Goal: Register for event/course

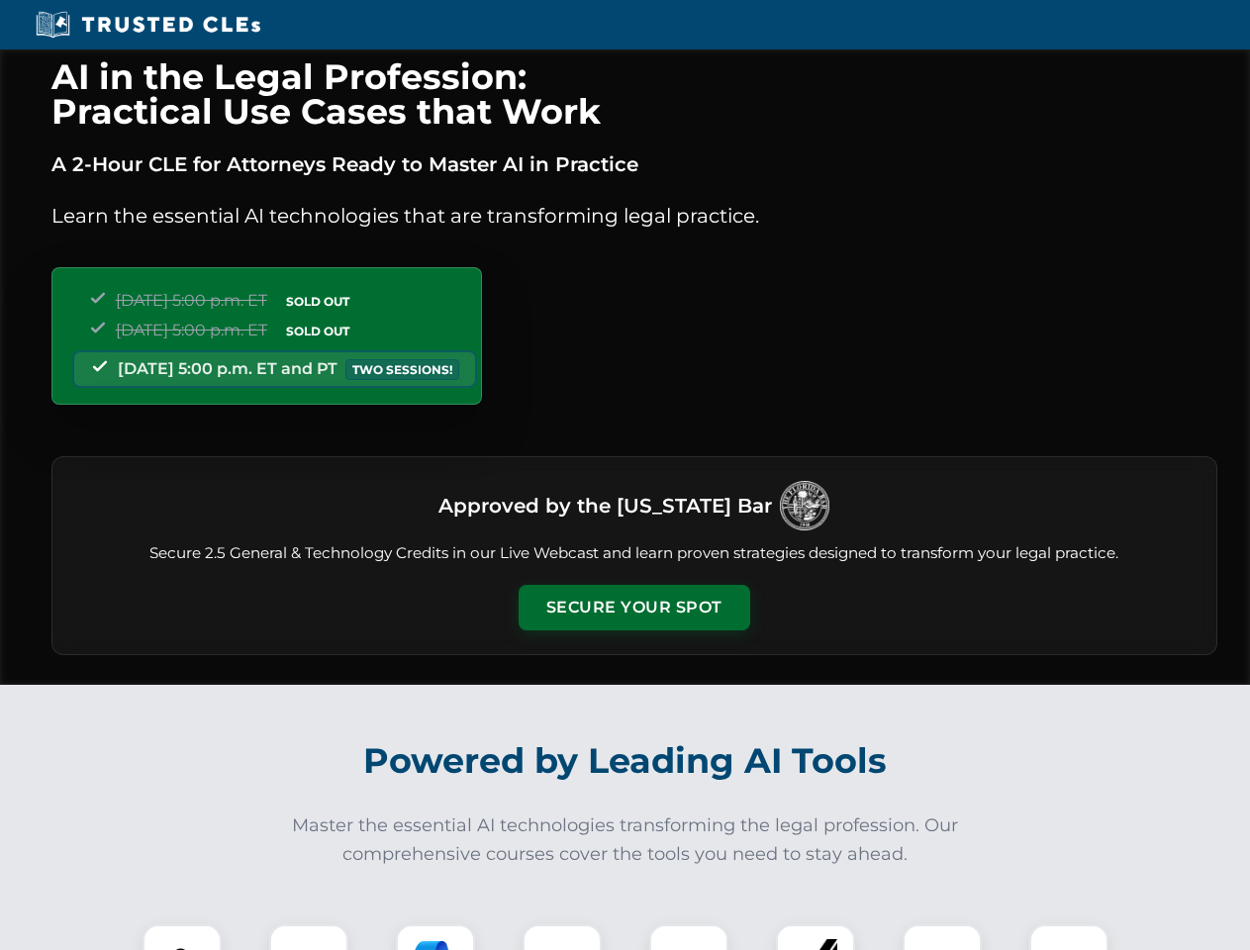
click at [633, 607] on button "Secure Your Spot" at bounding box center [634, 608] width 232 height 46
click at [182, 937] on img at bounding box center [181, 963] width 57 height 57
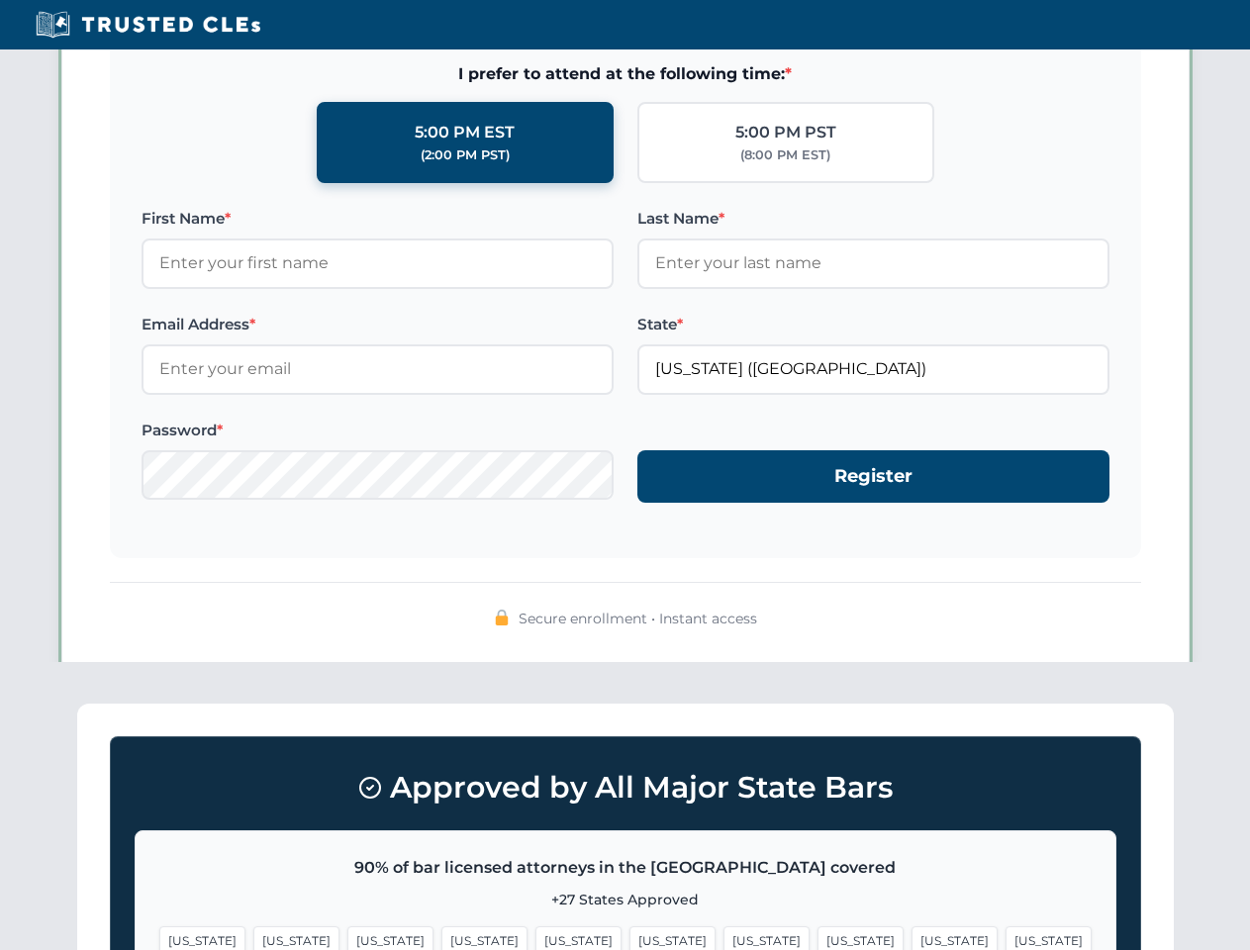
click at [723, 937] on span "[US_STATE]" at bounding box center [766, 940] width 86 height 29
click at [911, 937] on span "[US_STATE]" at bounding box center [954, 940] width 86 height 29
